Goal: Information Seeking & Learning: Learn about a topic

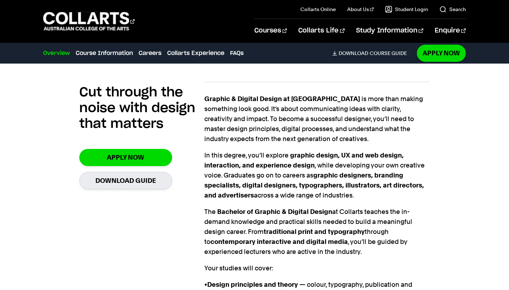
scroll to position [482, 0]
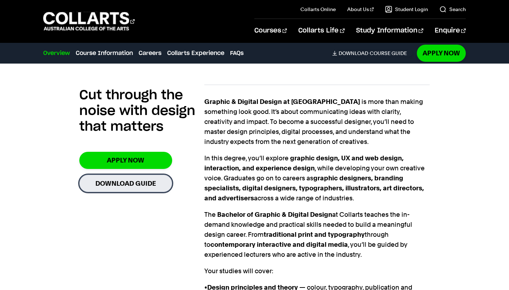
click at [128, 175] on link "Download Guide" at bounding box center [125, 184] width 93 height 18
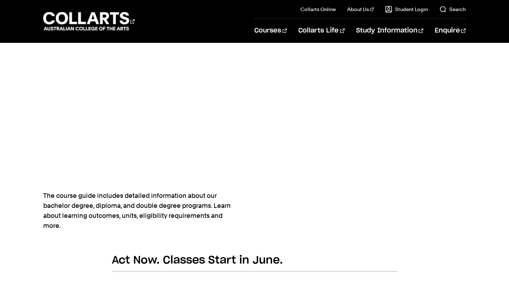
scroll to position [305, 0]
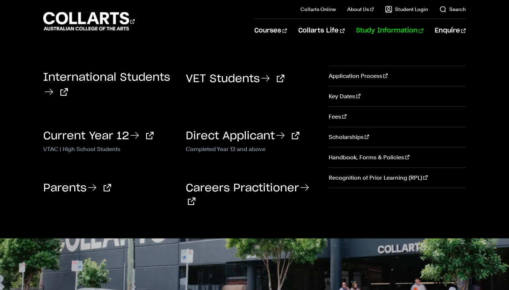
scroll to position [482, 0]
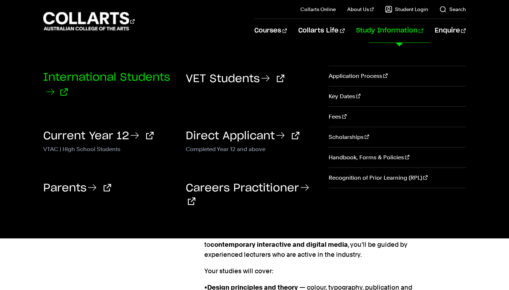
click at [114, 81] on link "International Students" at bounding box center [106, 85] width 127 height 26
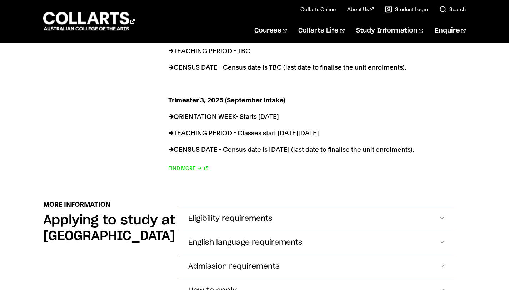
scroll to position [711, 0]
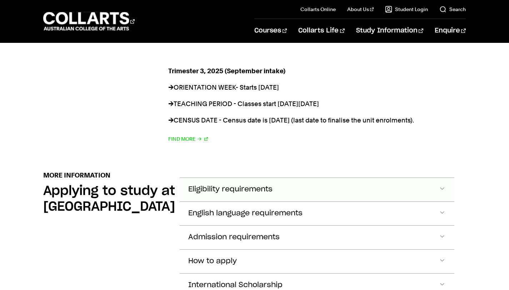
click at [241, 185] on span "Eligibility requirements" at bounding box center [230, 189] width 84 height 8
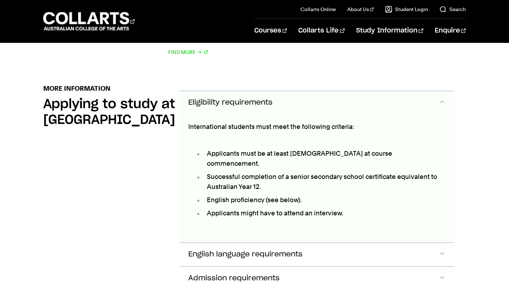
scroll to position [805, 0]
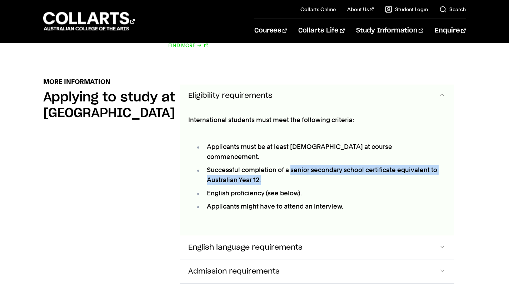
drag, startPoint x: 291, startPoint y: 138, endPoint x: 381, endPoint y: 147, distance: 90.5
click at [381, 165] on li "Successful completion of a senior secondary school certificate equivalent to Au…" at bounding box center [320, 175] width 250 height 20
click at [244, 165] on li "Successful completion of a senior secondary school certificate equivalent to Au…" at bounding box center [320, 175] width 250 height 20
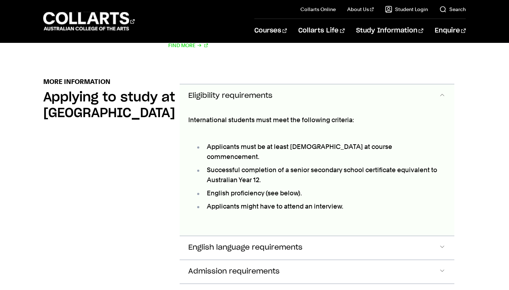
scroll to position [832, 0]
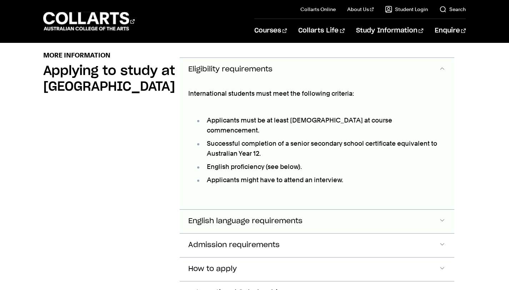
click at [297, 210] on button "English language requirements" at bounding box center [317, 222] width 275 height 24
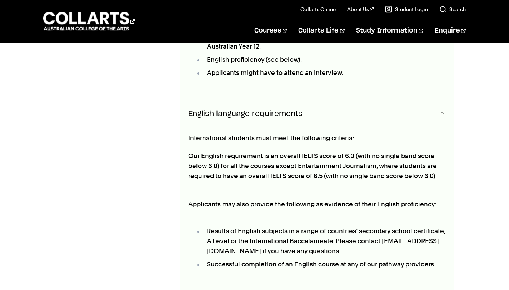
scroll to position [939, 0]
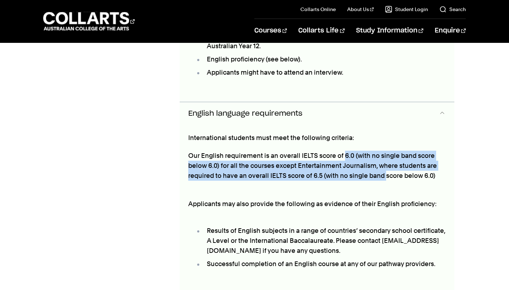
drag, startPoint x: 343, startPoint y: 125, endPoint x: 387, endPoint y: 143, distance: 47.1
click at [387, 151] on p "Our English requirement is an overall IELTS score of 6.0 (with no single band s…" at bounding box center [317, 166] width 258 height 30
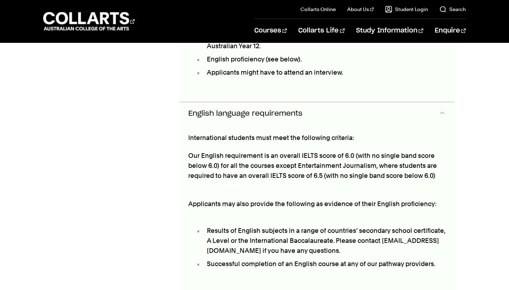
click at [335, 151] on p "Our English requirement is an overall IELTS score of 6.0 (with no single band s…" at bounding box center [317, 166] width 258 height 30
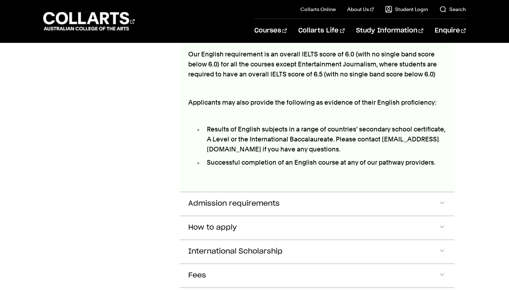
scroll to position [1106, 0]
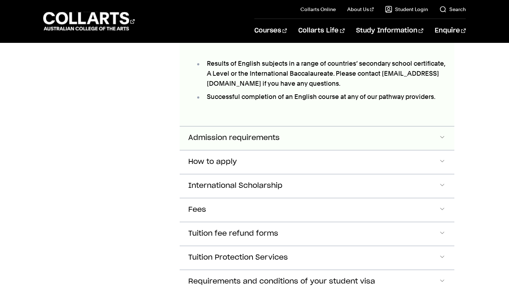
click at [444, 126] on button "Admission requirements" at bounding box center [317, 138] width 275 height 24
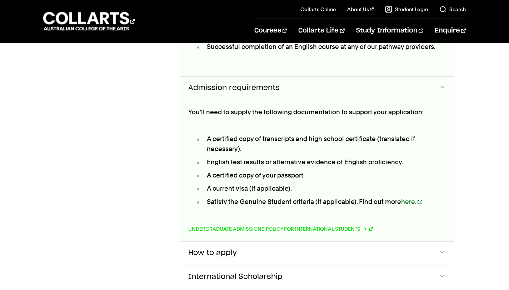
scroll to position [1154, 0]
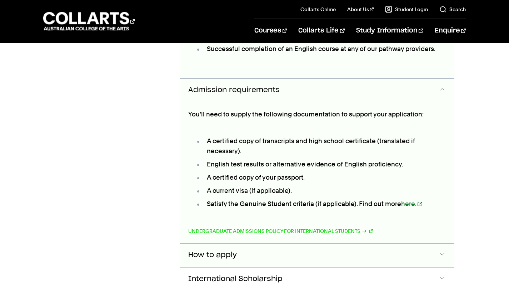
click at [295, 244] on button "How to apply" at bounding box center [317, 256] width 275 height 24
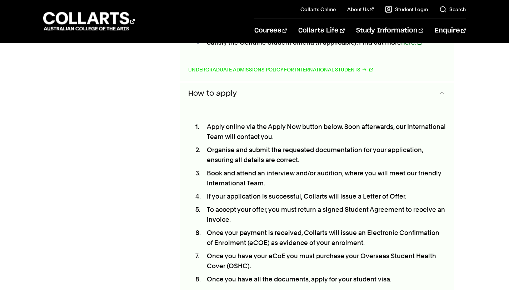
scroll to position [1498, 0]
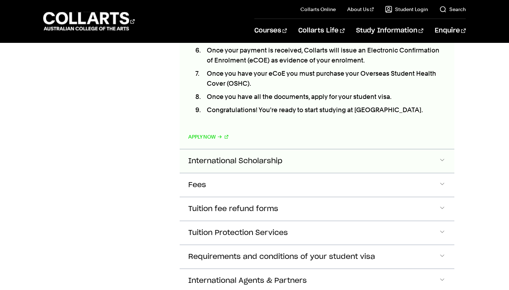
click at [303, 149] on button "International Scholarship" at bounding box center [317, 161] width 275 height 24
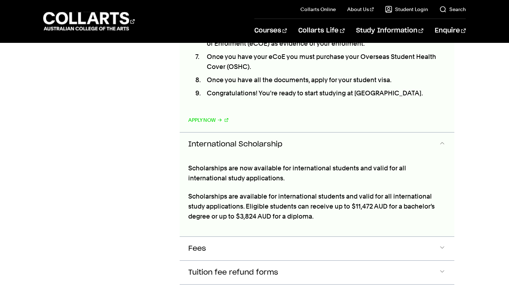
scroll to position [1516, 0]
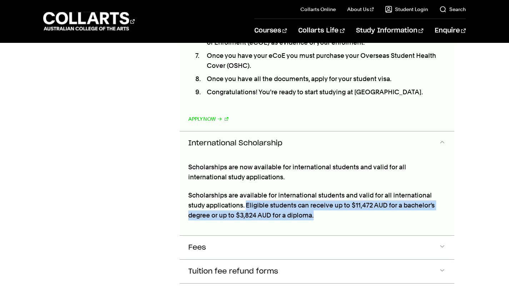
drag, startPoint x: 246, startPoint y: 173, endPoint x: 330, endPoint y: 189, distance: 85.5
click at [330, 189] on div "Scholarships are now available for international students and valid for all int…" at bounding box center [317, 195] width 275 height 80
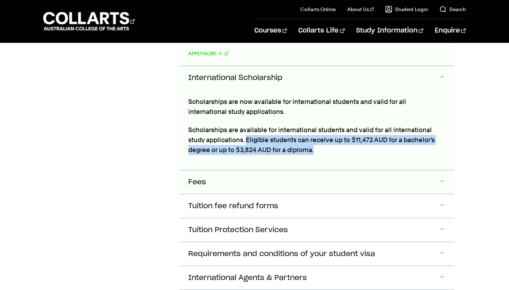
click at [259, 170] on button "Fees" at bounding box center [317, 182] width 275 height 24
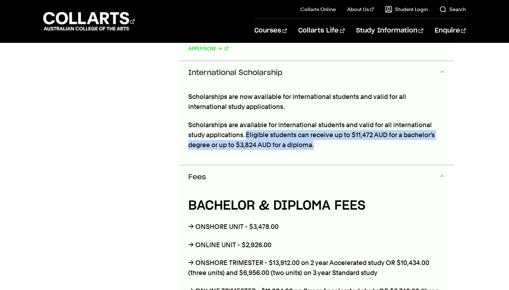
scroll to position [1588, 0]
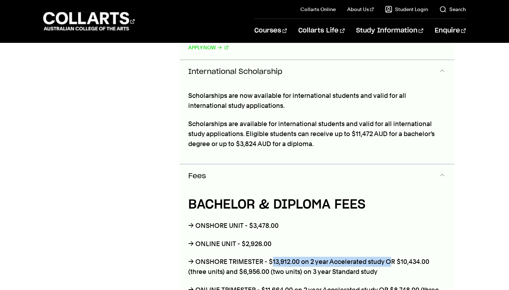
drag, startPoint x: 271, startPoint y: 232, endPoint x: 390, endPoint y: 231, distance: 119.4
click at [390, 257] on p "→ ONSHORE TRIMESTER - $13,912.00 on 2 year Accelerated study OR $10,434.00 (thr…" at bounding box center [317, 267] width 258 height 20
click at [397, 257] on p "→ ONSHORE TRIMESTER - $13,912.00 on 2 year Accelerated study OR $10,434.00 (thr…" at bounding box center [317, 267] width 258 height 20
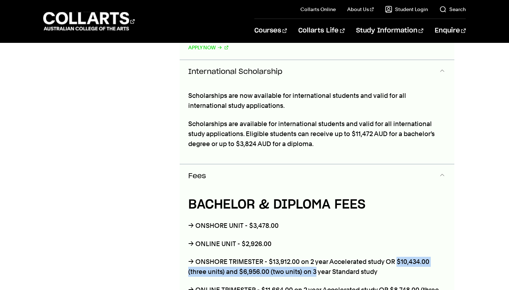
drag, startPoint x: 397, startPoint y: 230, endPoint x: 315, endPoint y: 242, distance: 82.2
click at [315, 257] on p "→ ONSHORE TRIMESTER - $13,912.00 on 2 year Accelerated study OR $10,434.00 (thr…" at bounding box center [317, 267] width 258 height 20
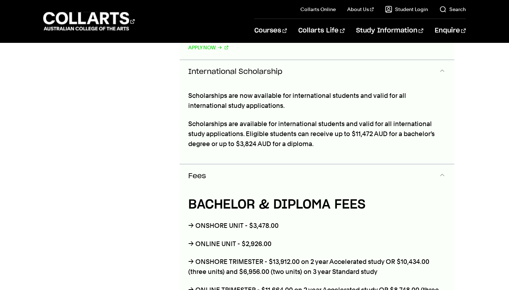
click at [337, 257] on p "→ ONSHORE TRIMESTER - $13,912.00 on 2 year Accelerated study OR $10,434.00 (thr…" at bounding box center [317, 267] width 258 height 20
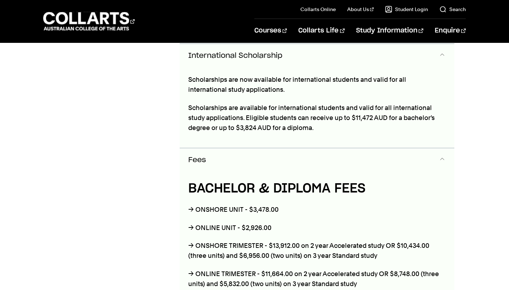
click at [324, 269] on p "→ ONLINE TRIMESTER - $11,664.00 on 2 year Accelerated study OR $8,748.00 (three…" at bounding box center [317, 279] width 258 height 20
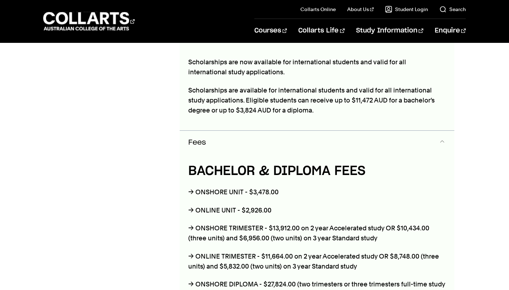
scroll to position [1639, 0]
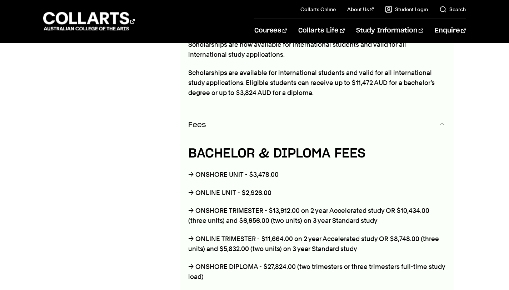
drag, startPoint x: 265, startPoint y: 236, endPoint x: 301, endPoint y: 237, distance: 35.4
click at [301, 262] on p "→ ONSHORE DIPLOMA - $27,824.00 (two trimesters or three trimesters full-time st…" at bounding box center [317, 272] width 258 height 20
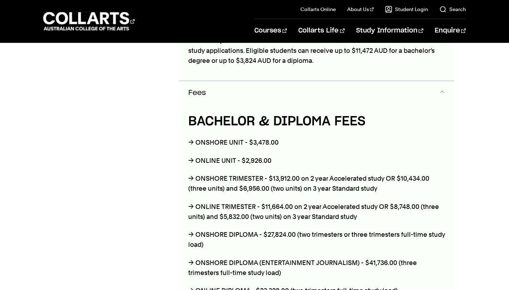
scroll to position [1763, 0]
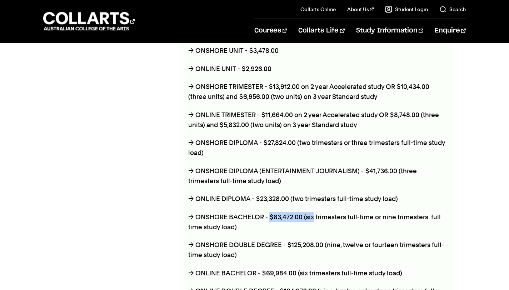
drag, startPoint x: 270, startPoint y: 184, endPoint x: 312, endPoint y: 188, distance: 42.3
click at [312, 212] on p "→ ONSHORE BACHELOR - $83,472.00 (six trimesters full-time or nine trimesters fu…" at bounding box center [317, 222] width 258 height 20
click at [324, 212] on p "→ ONSHORE BACHELOR - $83,472.00 (six trimesters full-time or nine trimesters fu…" at bounding box center [317, 222] width 258 height 20
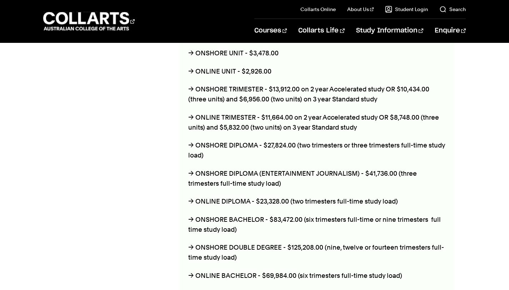
scroll to position [1874, 0]
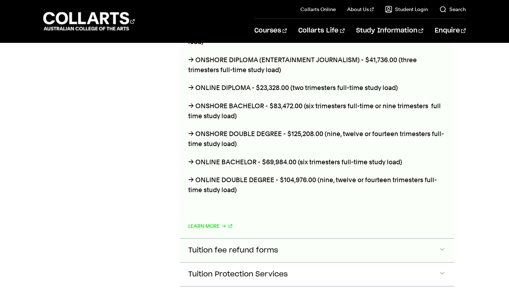
click at [305, 239] on button "Tuition fee refund forms" at bounding box center [317, 251] width 275 height 24
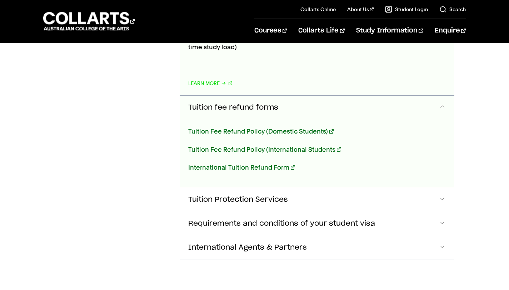
scroll to position [2017, 0]
click at [271, 195] on span "Tuition Protection Services" at bounding box center [238, 199] width 100 height 8
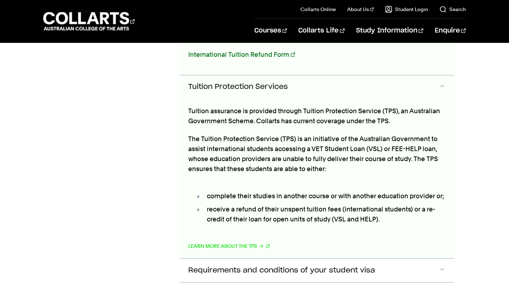
scroll to position [2134, 0]
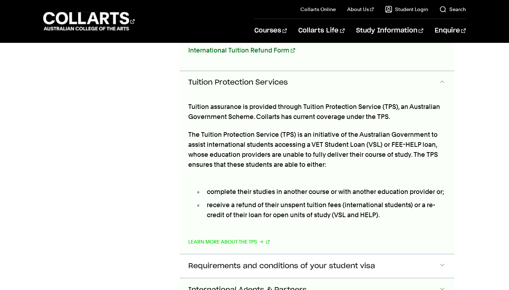
click at [259, 286] on span "International Agents & Partners" at bounding box center [247, 290] width 119 height 8
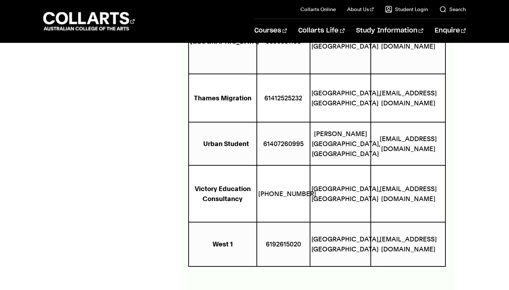
scroll to position [6594, 0]
